Goal: Complete application form: Complete application form

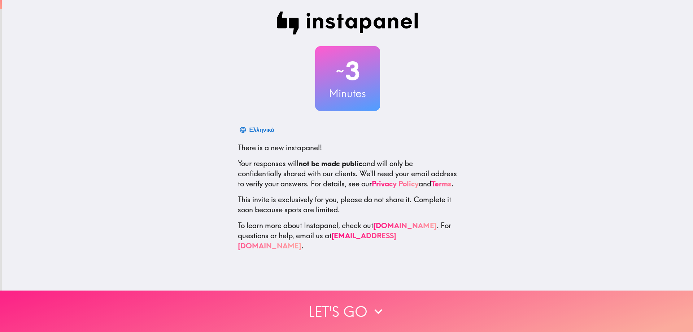
click at [374, 312] on icon "button" at bounding box center [378, 312] width 16 height 16
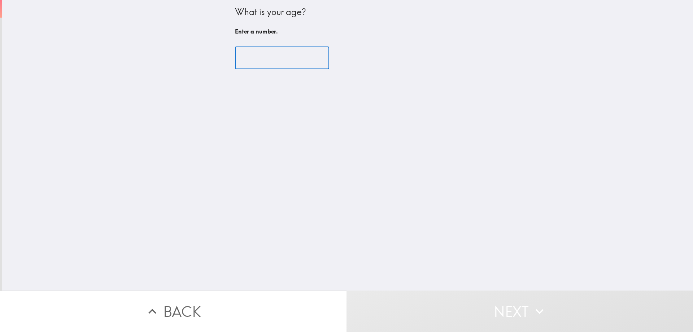
click at [270, 58] on input "number" at bounding box center [282, 58] width 94 height 22
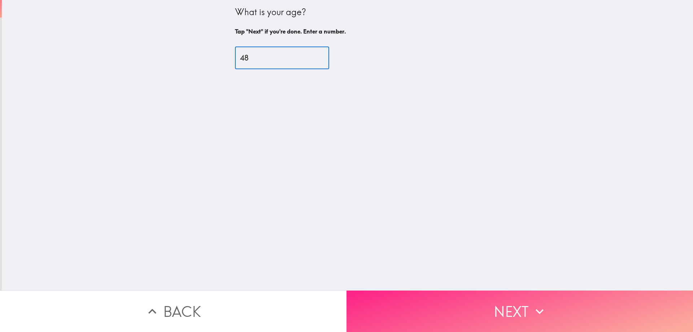
type input "48"
click at [484, 323] on button "Next" at bounding box center [520, 312] width 347 height 42
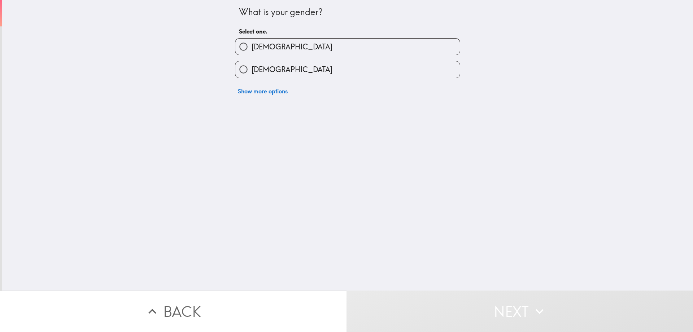
click at [268, 75] on label "[DEMOGRAPHIC_DATA]" at bounding box center [347, 69] width 225 height 16
click at [252, 75] on input "[DEMOGRAPHIC_DATA]" at bounding box center [243, 69] width 16 height 16
radio input "true"
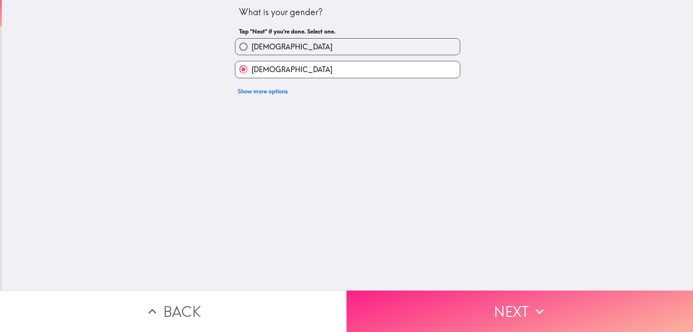
click at [421, 316] on button "Next" at bounding box center [520, 312] width 347 height 42
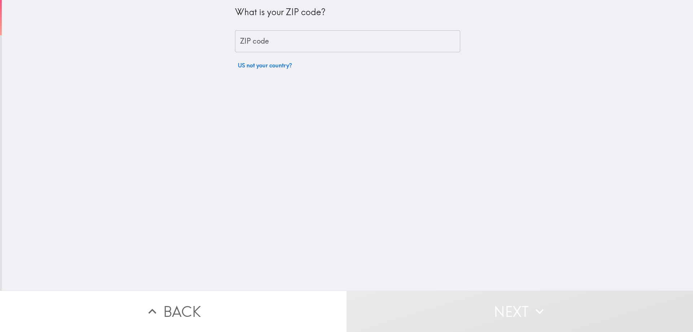
click at [264, 42] on input "ZIP code" at bounding box center [347, 41] width 225 height 22
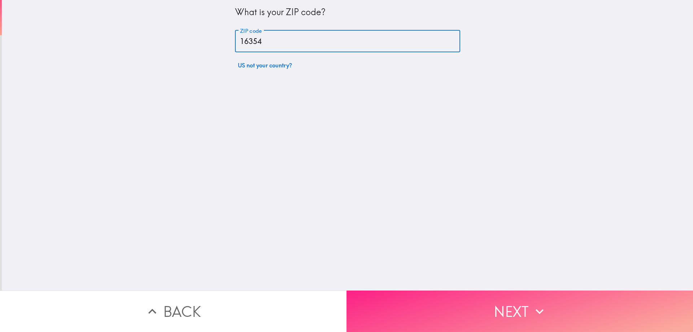
type input "16354"
click at [420, 317] on button "Next" at bounding box center [520, 312] width 347 height 42
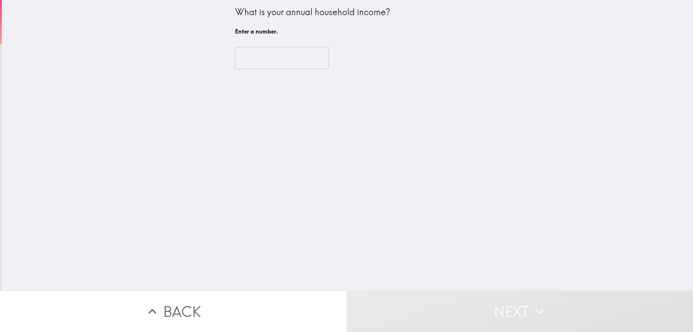
click at [269, 58] on input "number" at bounding box center [282, 58] width 94 height 22
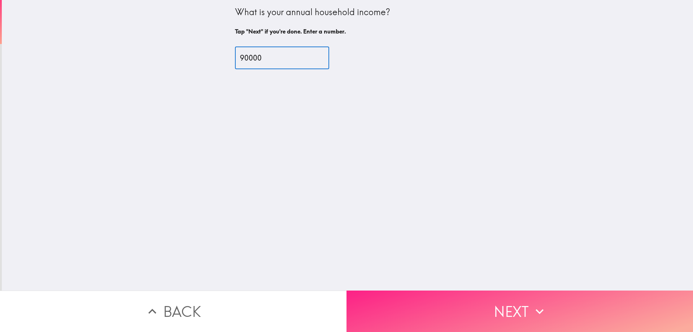
type input "90000"
click at [504, 312] on button "Next" at bounding box center [520, 312] width 347 height 42
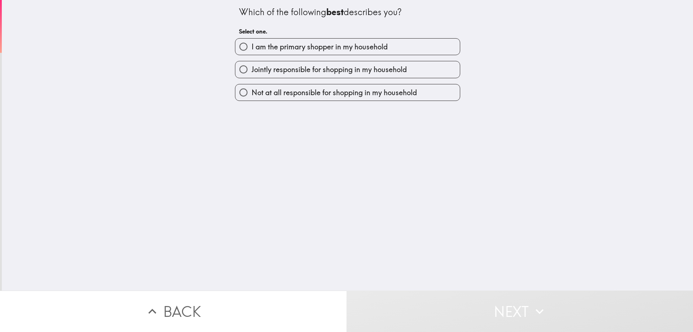
click at [277, 48] on span "I am the primary shopper in my household" at bounding box center [320, 47] width 136 height 10
click at [252, 48] on input "I am the primary shopper in my household" at bounding box center [243, 47] width 16 height 16
radio input "true"
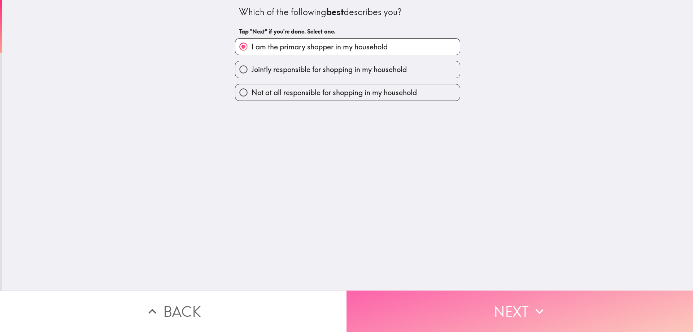
click at [429, 309] on button "Next" at bounding box center [520, 312] width 347 height 42
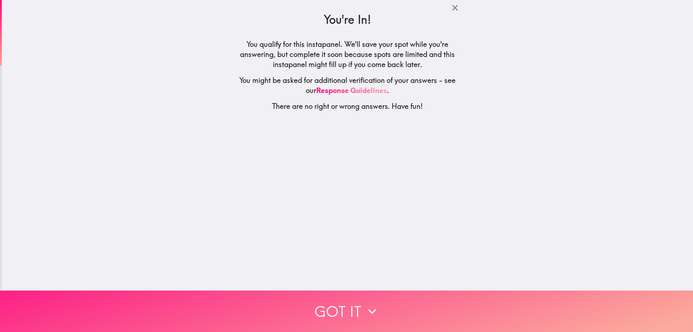
click at [381, 312] on button "Got it" at bounding box center [346, 312] width 693 height 42
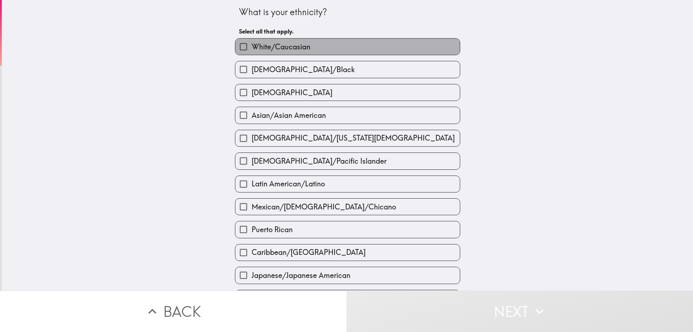
click at [275, 48] on span "White/Caucasian" at bounding box center [281, 47] width 59 height 10
click at [252, 48] on input "White/Caucasian" at bounding box center [243, 47] width 16 height 16
checkbox input "true"
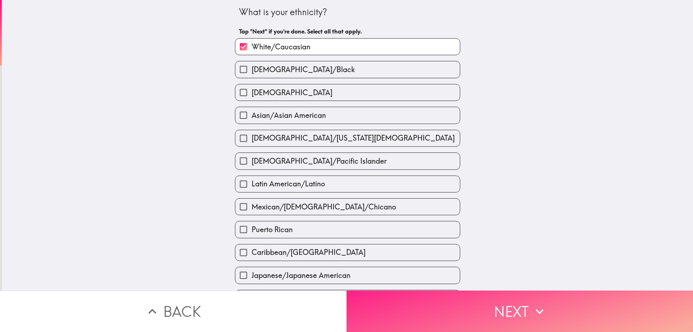
click at [416, 323] on button "Next" at bounding box center [520, 312] width 347 height 42
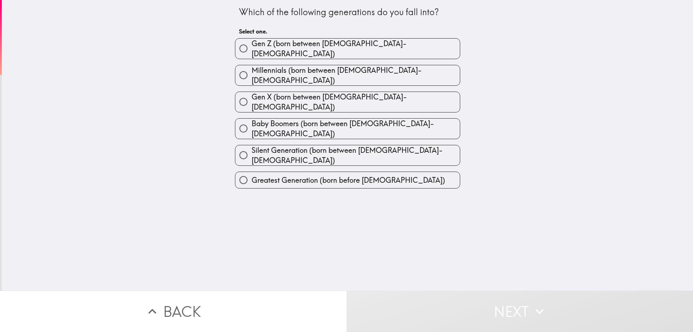
click at [289, 95] on span "Gen X (born between [DEMOGRAPHIC_DATA]-[DEMOGRAPHIC_DATA])" at bounding box center [356, 102] width 208 height 20
click at [252, 95] on input "Gen X (born between [DEMOGRAPHIC_DATA]-[DEMOGRAPHIC_DATA])" at bounding box center [243, 102] width 16 height 16
radio input "true"
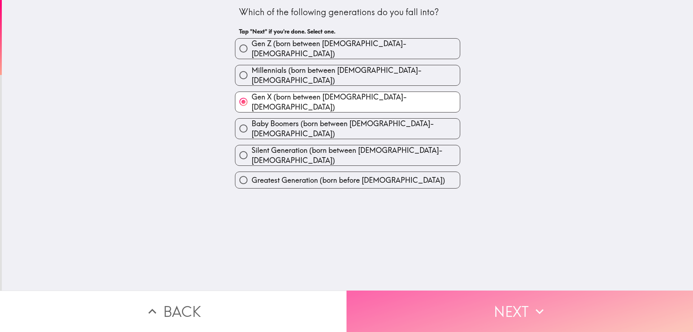
click at [409, 315] on button "Next" at bounding box center [520, 312] width 347 height 42
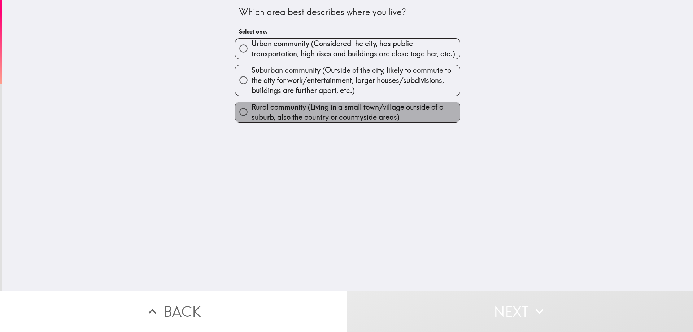
click at [276, 114] on span "Rural community (Living in a small town/village outside of a suburb, also the c…" at bounding box center [356, 112] width 208 height 20
click at [252, 114] on input "Rural community (Living in a small town/village outside of a suburb, also the c…" at bounding box center [243, 112] width 16 height 16
radio input "true"
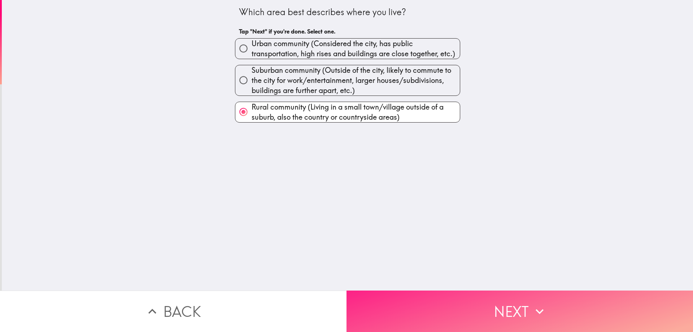
click at [437, 318] on button "Next" at bounding box center [520, 312] width 347 height 42
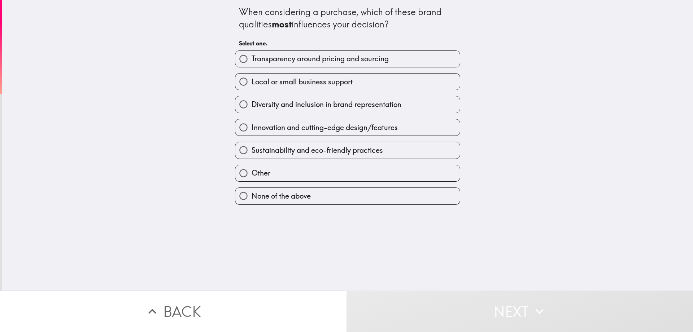
click at [314, 59] on span "Transparency around pricing and sourcing" at bounding box center [320, 59] width 137 height 10
click at [252, 59] on input "Transparency around pricing and sourcing" at bounding box center [243, 59] width 16 height 16
radio input "true"
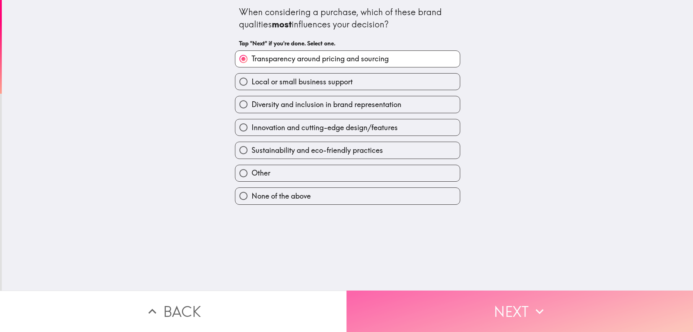
click at [414, 312] on button "Next" at bounding box center [520, 312] width 347 height 42
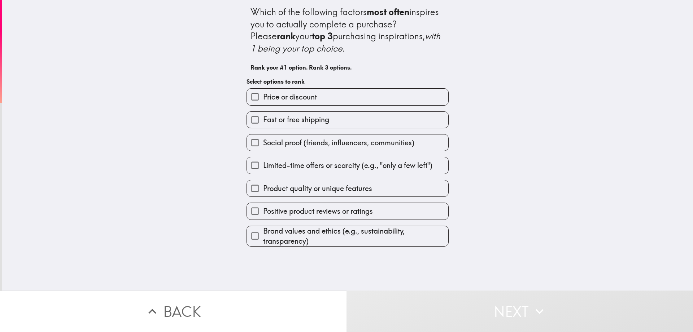
click at [299, 97] on span "Price or discount" at bounding box center [290, 97] width 54 height 10
click at [263, 97] on input "Price or discount" at bounding box center [255, 97] width 16 height 16
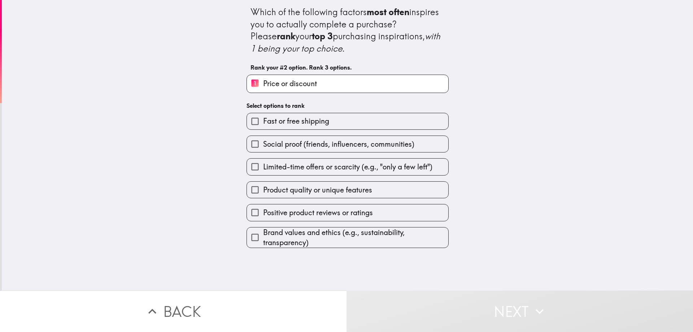
click at [303, 193] on span "Product quality or unique features" at bounding box center [317, 190] width 109 height 10
click at [263, 193] on input "Product quality or unique features" at bounding box center [255, 190] width 16 height 16
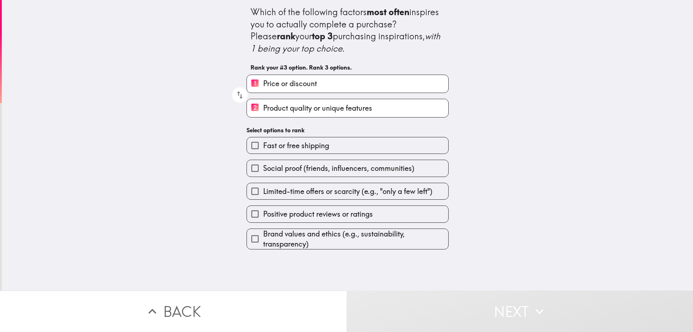
click at [307, 145] on span "Fast or free shipping" at bounding box center [296, 146] width 66 height 10
click at [263, 145] on input "Fast or free shipping" at bounding box center [255, 146] width 16 height 16
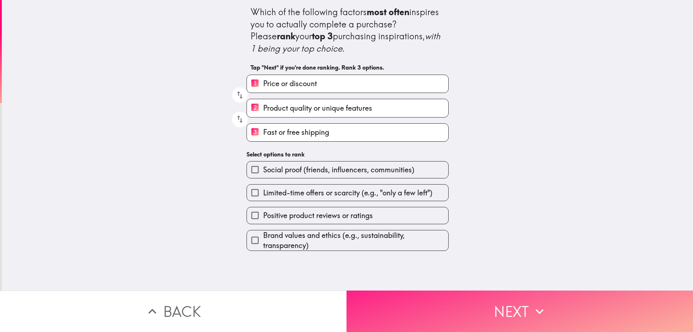
click at [397, 328] on button "Next" at bounding box center [520, 312] width 347 height 42
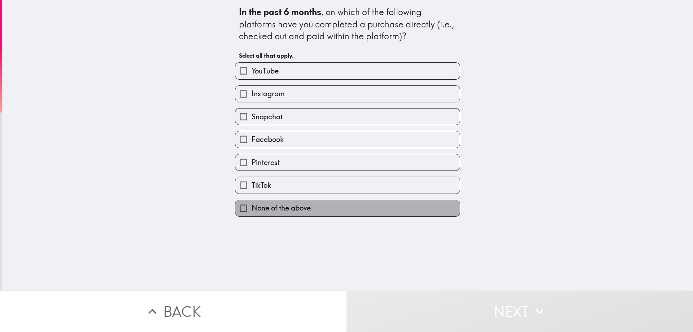
click at [297, 209] on span "None of the above" at bounding box center [281, 208] width 59 height 10
click at [252, 209] on input "None of the above" at bounding box center [243, 208] width 16 height 16
checkbox input "true"
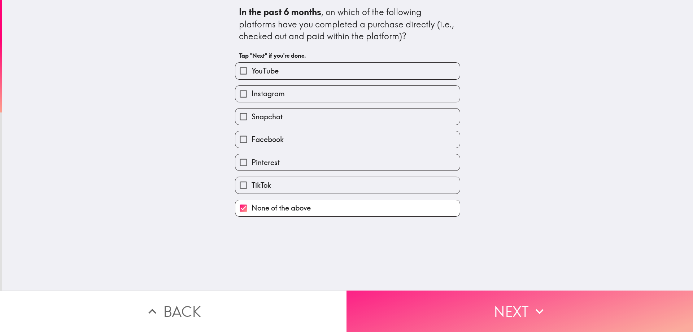
click at [398, 319] on button "Next" at bounding box center [520, 312] width 347 height 42
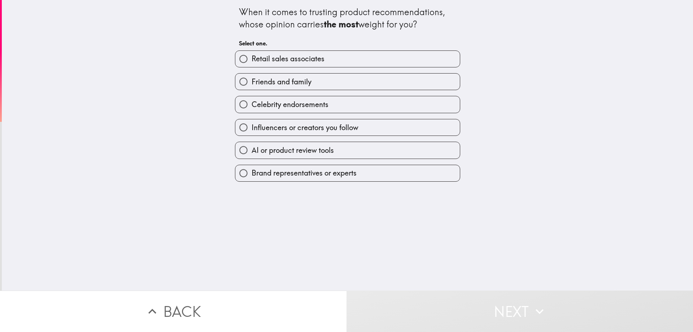
click at [299, 83] on span "Friends and family" at bounding box center [282, 82] width 60 height 10
click at [252, 83] on input "Friends and family" at bounding box center [243, 82] width 16 height 16
radio input "true"
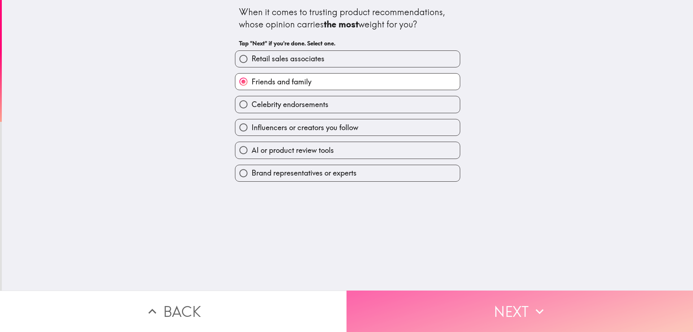
click at [386, 309] on button "Next" at bounding box center [520, 312] width 347 height 42
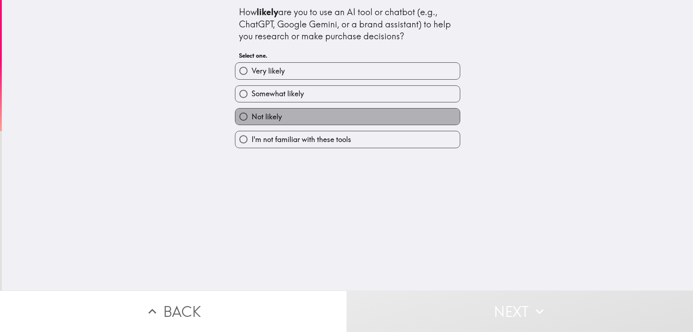
click at [294, 119] on label "Not likely" at bounding box center [347, 117] width 225 height 16
click at [252, 119] on input "Not likely" at bounding box center [243, 117] width 16 height 16
radio input "true"
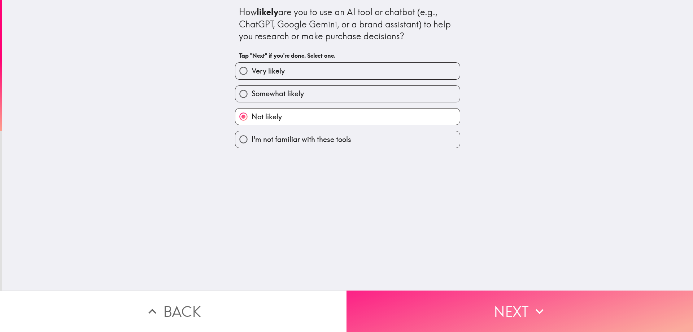
click at [403, 308] on button "Next" at bounding box center [520, 312] width 347 height 42
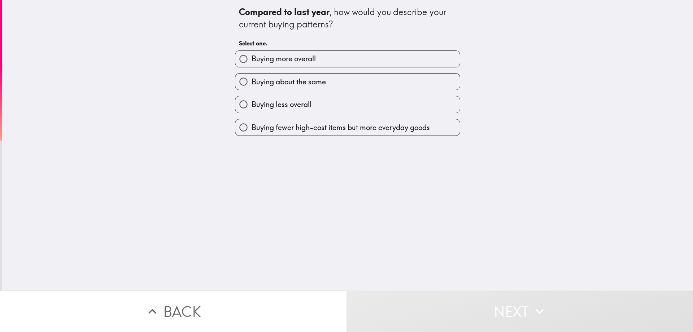
click at [313, 107] on label "Buying less overall" at bounding box center [347, 104] width 225 height 16
click at [252, 107] on input "Buying less overall" at bounding box center [243, 104] width 16 height 16
radio input "true"
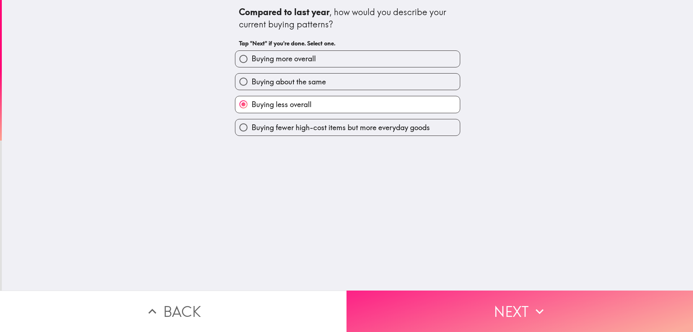
click at [429, 324] on button "Next" at bounding box center [520, 312] width 347 height 42
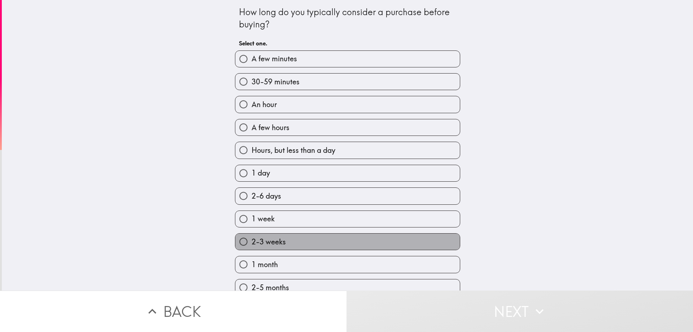
drag, startPoint x: 286, startPoint y: 245, endPoint x: 290, endPoint y: 246, distance: 3.7
click at [286, 245] on label "2-3 weeks" at bounding box center [347, 242] width 225 height 16
click at [252, 245] on input "2-3 weeks" at bounding box center [243, 242] width 16 height 16
radio input "true"
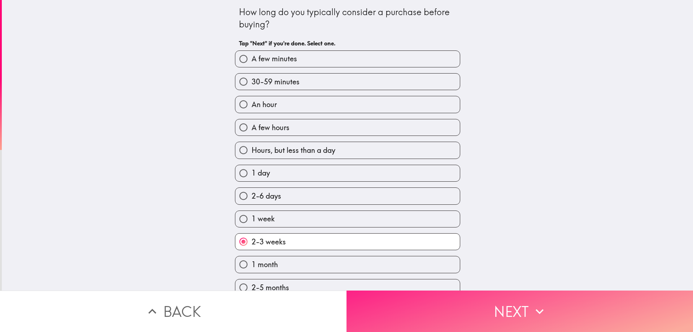
click at [436, 326] on button "Next" at bounding box center [520, 312] width 347 height 42
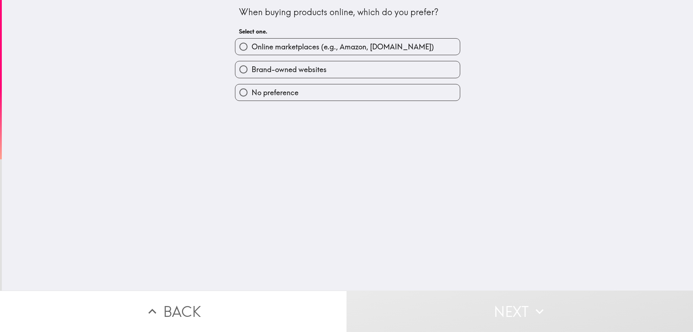
click at [314, 50] on span "Online marketplaces (e.g., Amazon, [DOMAIN_NAME])" at bounding box center [343, 47] width 182 height 10
click at [252, 50] on input "Online marketplaces (e.g., Amazon, [DOMAIN_NAME])" at bounding box center [243, 47] width 16 height 16
radio input "true"
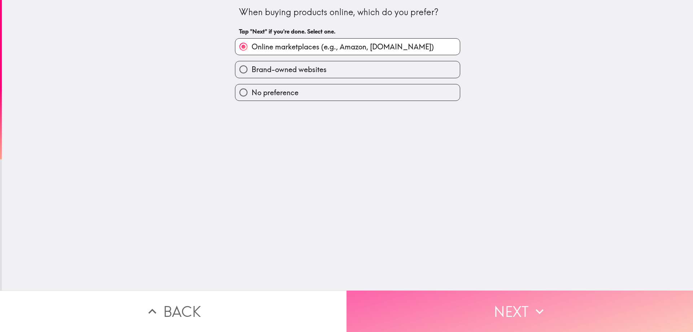
click at [448, 316] on button "Next" at bounding box center [520, 312] width 347 height 42
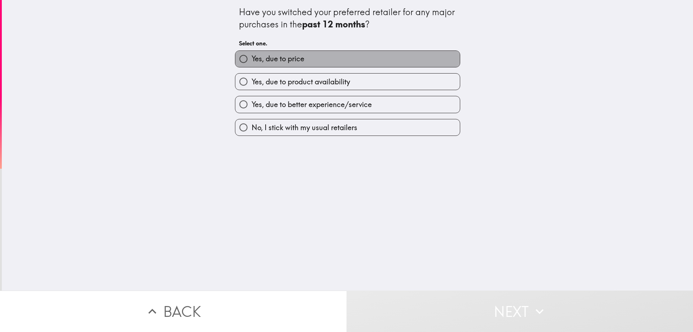
click at [320, 58] on label "Yes, due to price" at bounding box center [347, 59] width 225 height 16
click at [252, 58] on input "Yes, due to price" at bounding box center [243, 59] width 16 height 16
radio input "true"
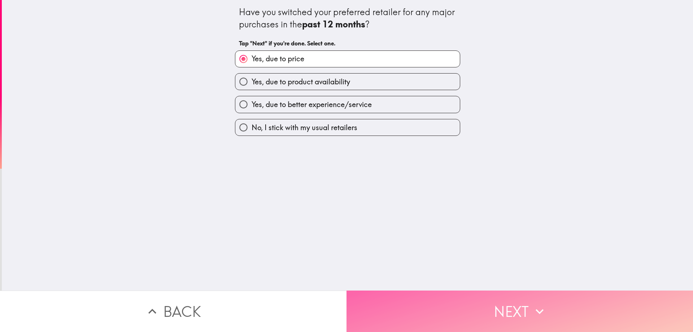
click at [417, 310] on button "Next" at bounding box center [520, 312] width 347 height 42
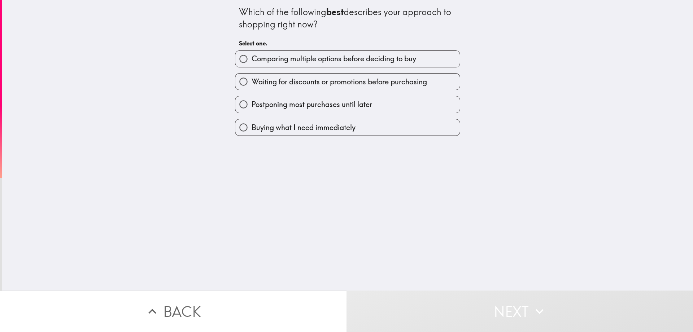
click at [312, 62] on span "Comparing multiple options before deciding to buy" at bounding box center [334, 59] width 165 height 10
click at [252, 62] on input "Comparing multiple options before deciding to buy" at bounding box center [243, 59] width 16 height 16
radio input "true"
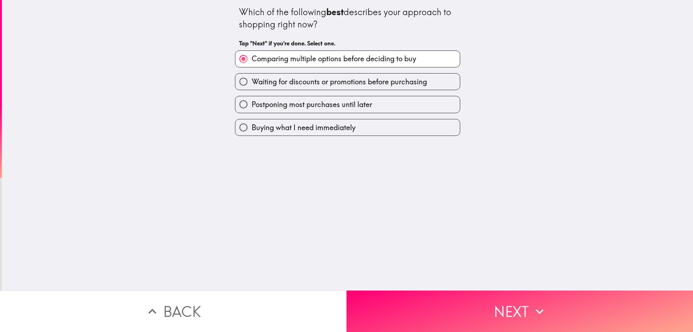
click at [353, 84] on span "Waiting for discounts or promotions before purchasing" at bounding box center [339, 82] width 175 height 10
click at [252, 84] on input "Waiting for discounts or promotions before purchasing" at bounding box center [243, 82] width 16 height 16
radio input "true"
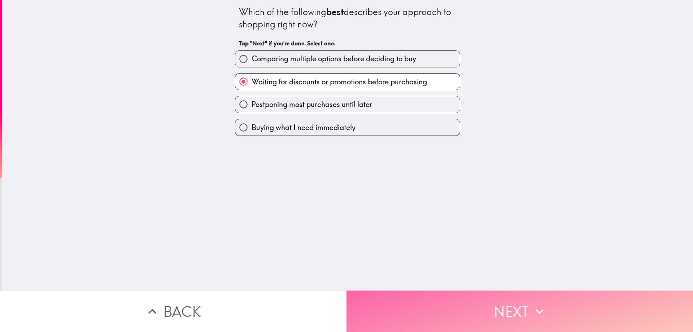
click at [456, 308] on button "Next" at bounding box center [520, 312] width 347 height 42
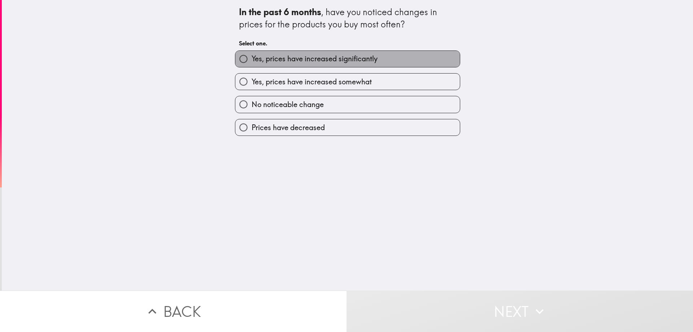
click at [319, 61] on span "Yes, prices have increased significantly" at bounding box center [315, 59] width 126 height 10
click at [252, 61] on input "Yes, prices have increased significantly" at bounding box center [243, 59] width 16 height 16
radio input "true"
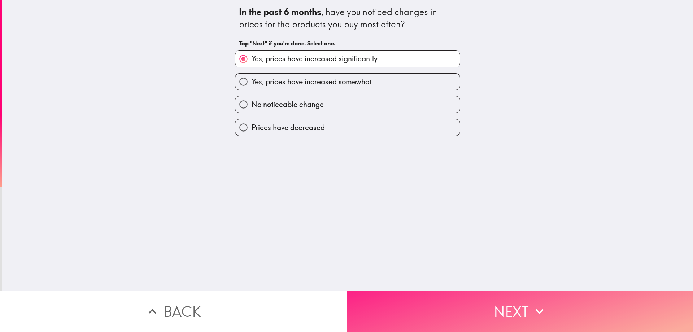
click at [424, 312] on button "Next" at bounding box center [520, 312] width 347 height 42
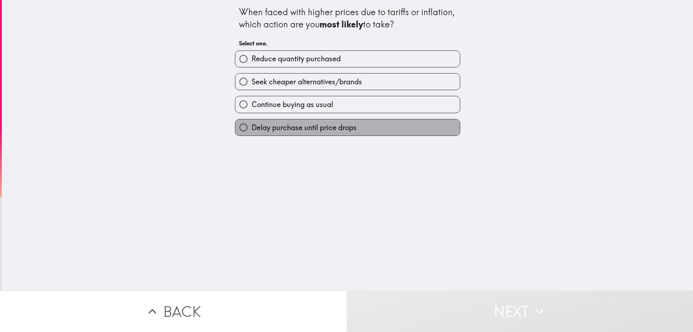
click at [316, 133] on label "Delay purchase until price drops" at bounding box center [347, 127] width 225 height 16
click at [252, 133] on input "Delay purchase until price drops" at bounding box center [243, 127] width 16 height 16
radio input "true"
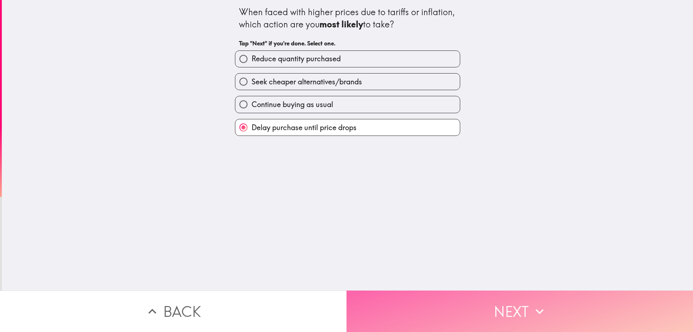
click at [422, 319] on button "Next" at bounding box center [520, 312] width 347 height 42
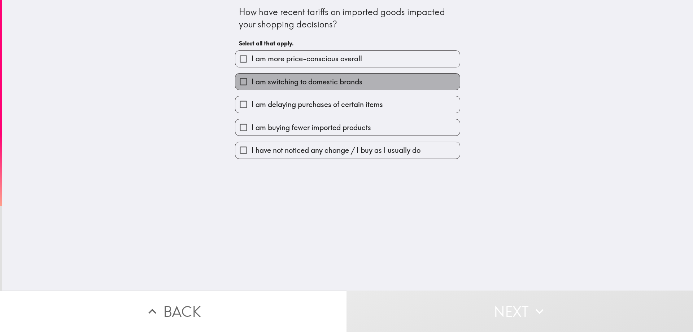
click at [294, 83] on span "I am switching to domestic brands" at bounding box center [307, 82] width 111 height 10
click at [252, 83] on input "I am switching to domestic brands" at bounding box center [243, 82] width 16 height 16
checkbox input "true"
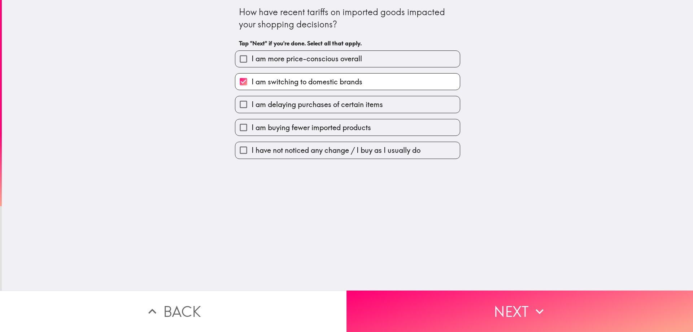
click at [291, 59] on span "I am more price-conscious overall" at bounding box center [307, 59] width 110 height 10
click at [252, 59] on input "I am more price-conscious overall" at bounding box center [243, 59] width 16 height 16
checkbox input "true"
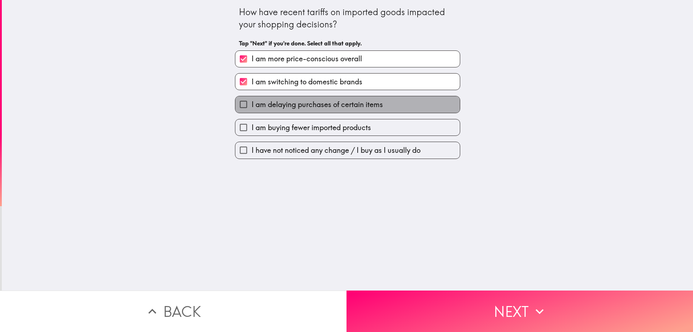
click at [302, 106] on span "I am delaying purchases of certain items" at bounding box center [317, 105] width 131 height 10
click at [252, 106] on input "I am delaying purchases of certain items" at bounding box center [243, 104] width 16 height 16
checkbox input "true"
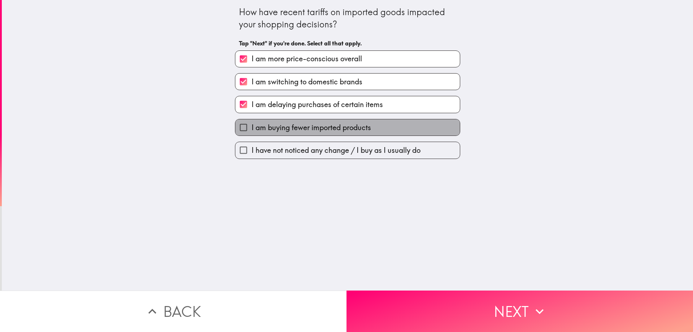
click at [314, 129] on span "I am buying fewer imported products" at bounding box center [311, 128] width 119 height 10
click at [252, 129] on input "I am buying fewer imported products" at bounding box center [243, 127] width 16 height 16
checkbox input "true"
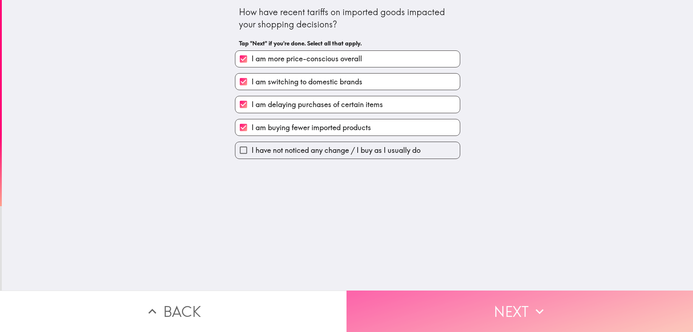
click at [445, 315] on button "Next" at bounding box center [520, 312] width 347 height 42
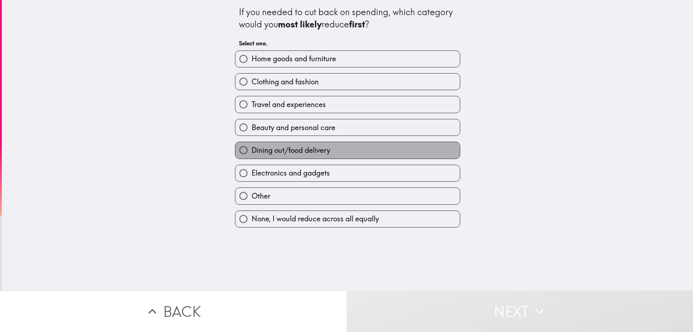
click at [318, 150] on span "Dining out/food delivery" at bounding box center [291, 150] width 79 height 10
click at [252, 150] on input "Dining out/food delivery" at bounding box center [243, 150] width 16 height 16
radio input "true"
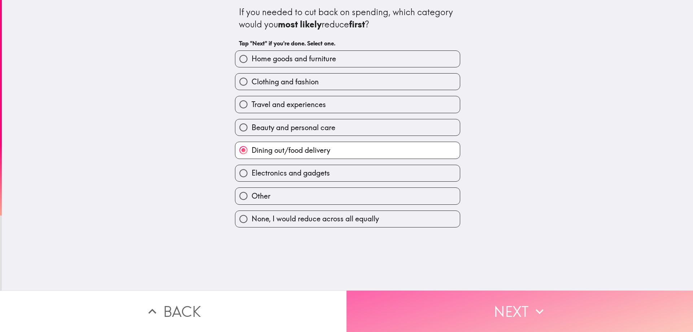
click at [390, 312] on button "Next" at bounding box center [520, 312] width 347 height 42
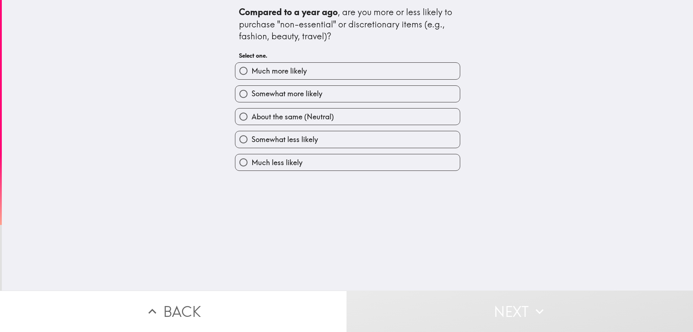
click at [315, 141] on span "Somewhat less likely" at bounding box center [285, 140] width 66 height 10
click at [252, 141] on input "Somewhat less likely" at bounding box center [243, 139] width 16 height 16
radio input "true"
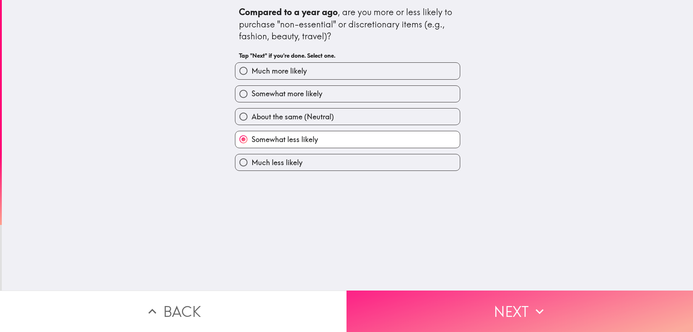
click at [418, 325] on button "Next" at bounding box center [520, 312] width 347 height 42
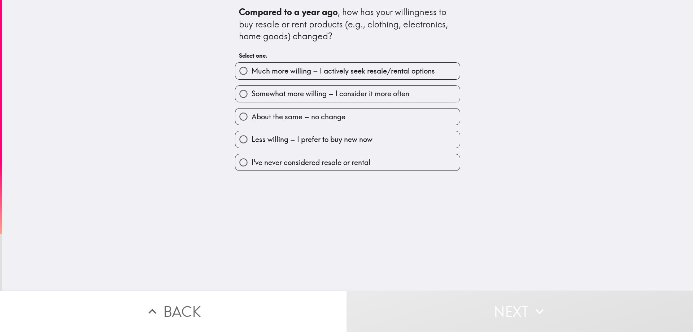
click at [349, 163] on span "I've never considered resale or rental" at bounding box center [311, 163] width 119 height 10
click at [252, 163] on input "I've never considered resale or rental" at bounding box center [243, 162] width 16 height 16
radio input "true"
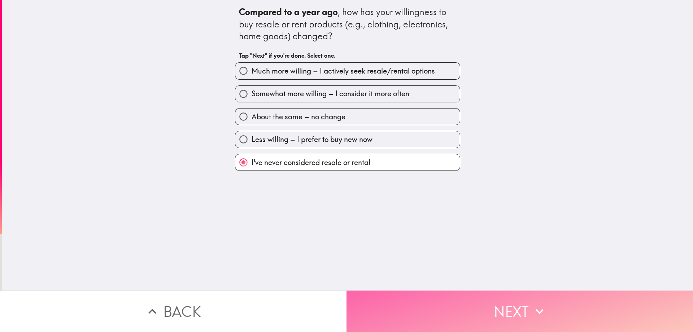
click at [428, 321] on button "Next" at bounding box center [520, 312] width 347 height 42
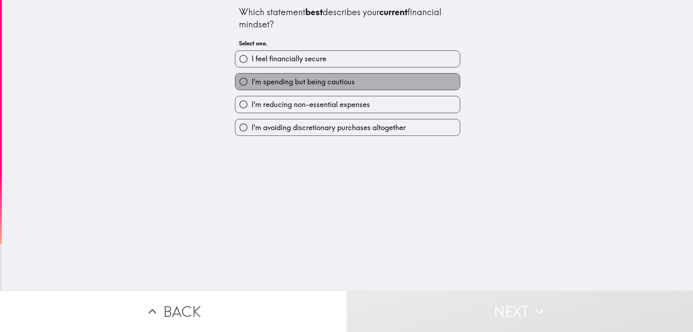
click at [321, 84] on span "I'm spending but being cautious" at bounding box center [303, 82] width 103 height 10
click at [252, 84] on input "I'm spending but being cautious" at bounding box center [243, 82] width 16 height 16
radio input "true"
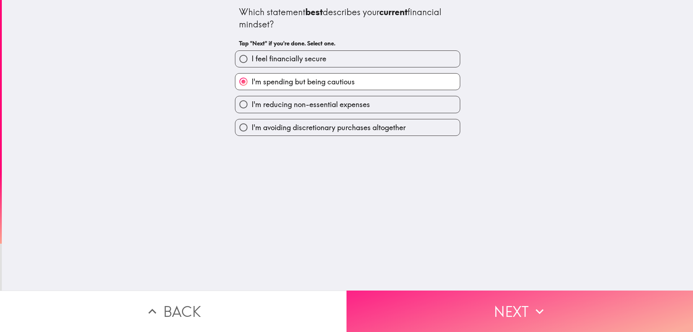
click at [417, 313] on button "Next" at bounding box center [520, 312] width 347 height 42
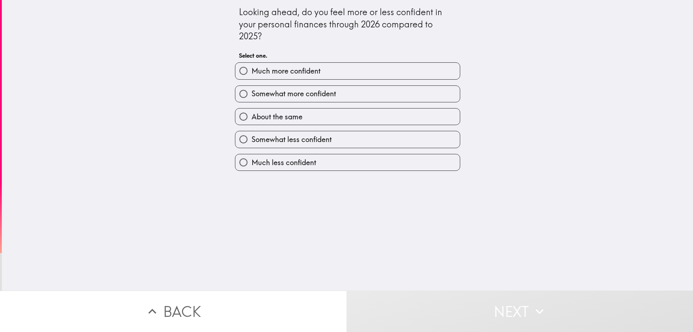
click at [304, 145] on label "Somewhat less confident" at bounding box center [347, 139] width 225 height 16
click at [252, 145] on input "Somewhat less confident" at bounding box center [243, 139] width 16 height 16
radio input "true"
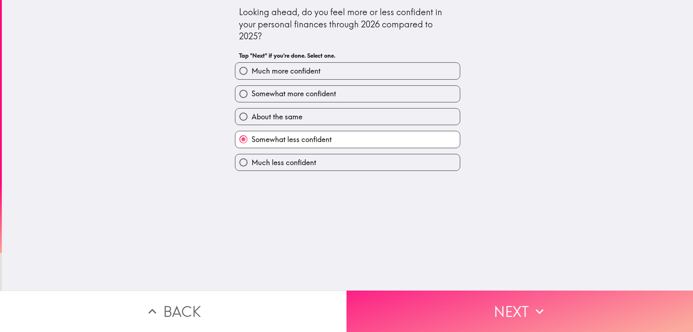
click at [419, 323] on button "Next" at bounding box center [520, 312] width 347 height 42
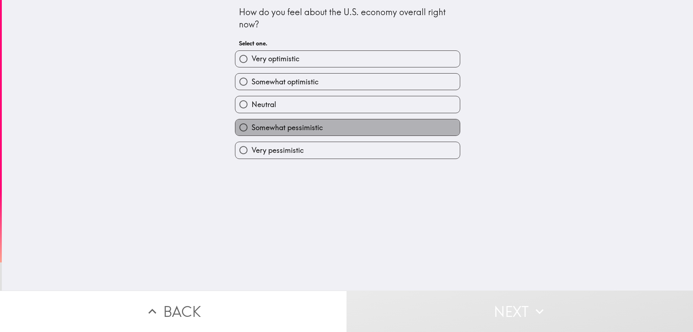
click at [324, 133] on label "Somewhat pessimistic" at bounding box center [347, 127] width 225 height 16
click at [252, 133] on input "Somewhat pessimistic" at bounding box center [243, 127] width 16 height 16
radio input "true"
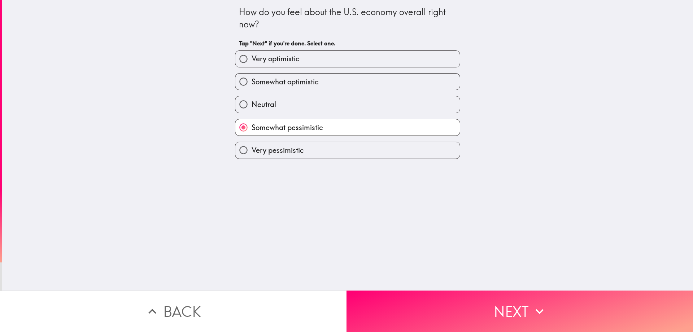
click at [286, 158] on label "Very pessimistic" at bounding box center [347, 150] width 225 height 16
click at [252, 158] on input "Very pessimistic" at bounding box center [243, 150] width 16 height 16
radio input "true"
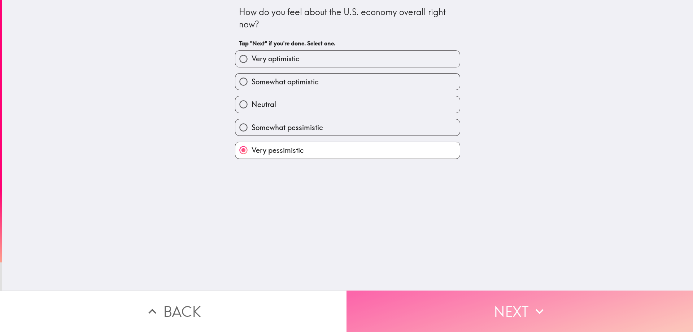
click at [416, 306] on button "Next" at bounding box center [520, 312] width 347 height 42
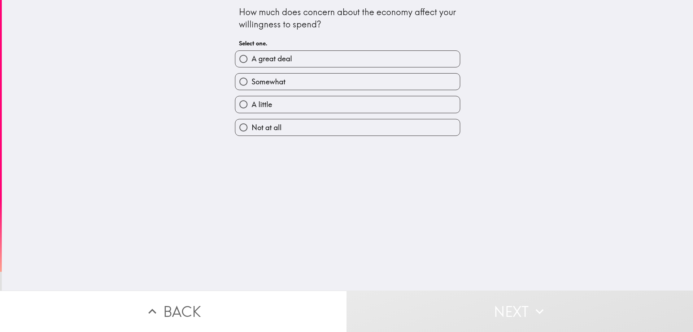
click at [308, 60] on label "A great deal" at bounding box center [347, 59] width 225 height 16
click at [252, 60] on input "A great deal" at bounding box center [243, 59] width 16 height 16
radio input "true"
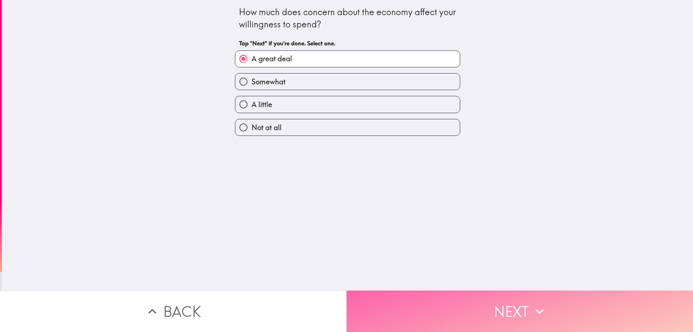
click at [448, 321] on button "Next" at bounding box center [520, 312] width 347 height 42
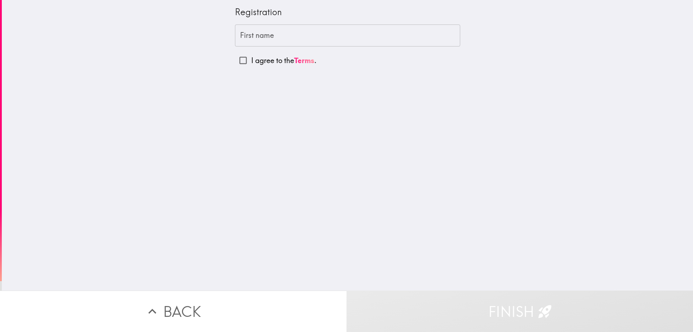
click at [311, 41] on input "First name" at bounding box center [347, 36] width 225 height 22
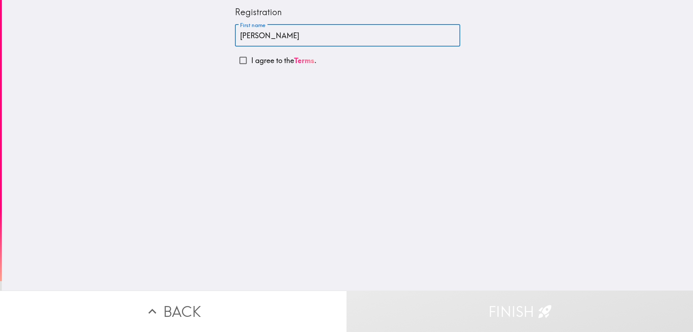
type input "[PERSON_NAME]"
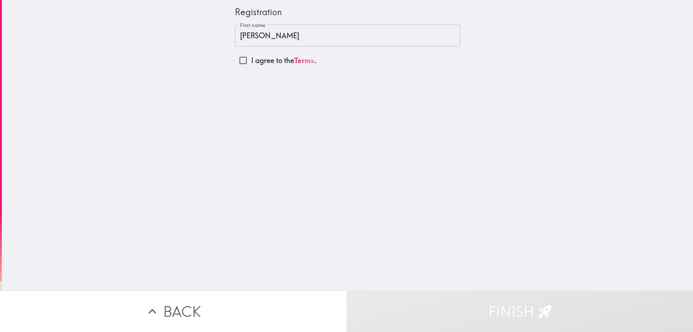
click at [256, 63] on p "I agree to the Terms ." at bounding box center [283, 61] width 65 height 10
click at [251, 63] on input "I agree to the Terms ." at bounding box center [243, 60] width 16 height 16
checkbox input "true"
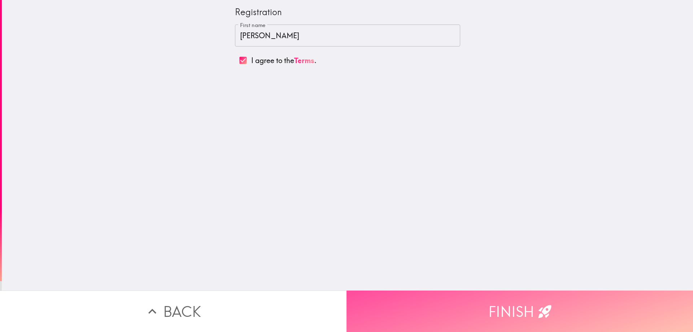
click at [437, 303] on button "Finish" at bounding box center [520, 312] width 347 height 42
